Goal: Check status

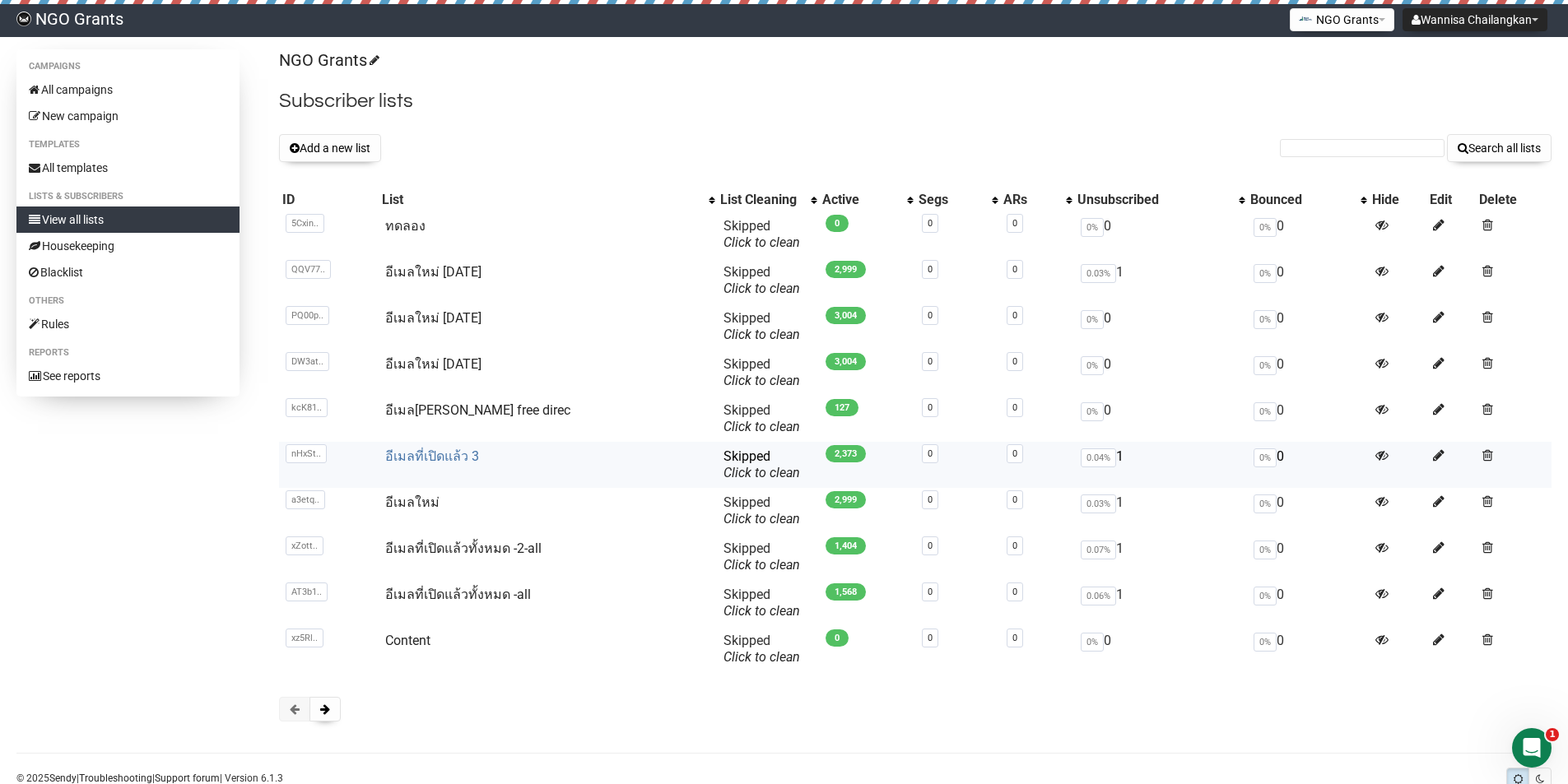
click at [455, 453] on link "อีเมลที่เปิดแล้ว 3" at bounding box center [432, 455] width 94 height 16
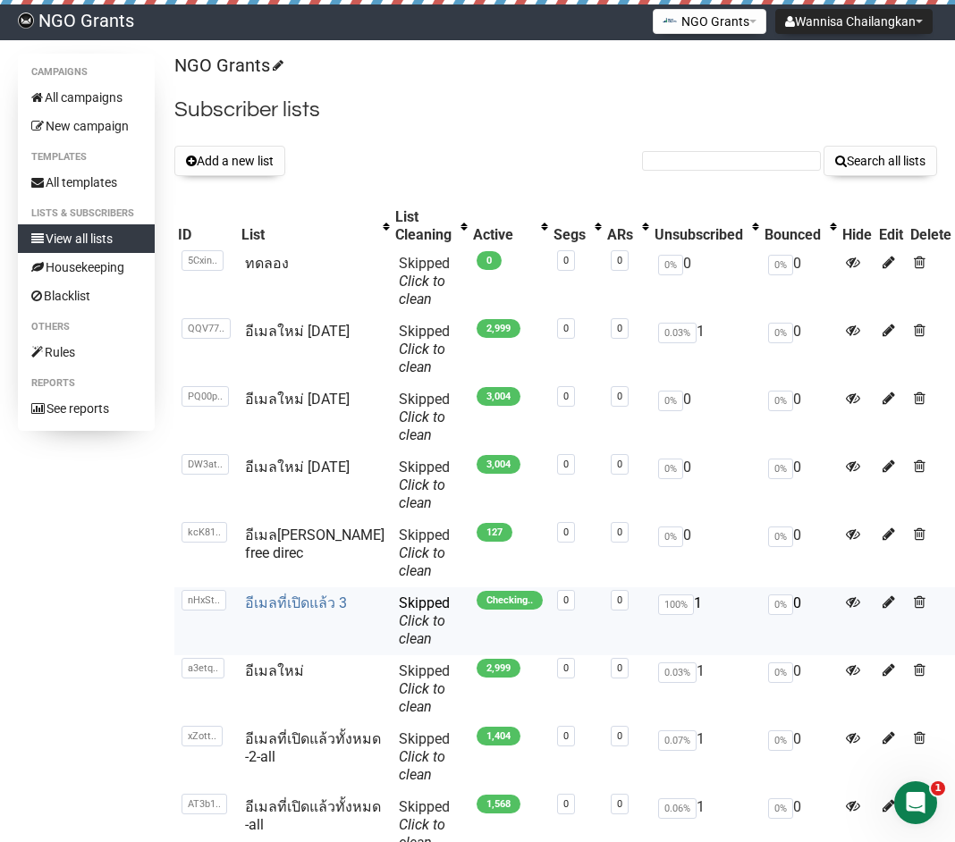
click at [291, 594] on link "อีเมลที่เปิดแล้ว 3" at bounding box center [296, 602] width 102 height 17
